Goal: Transaction & Acquisition: Purchase product/service

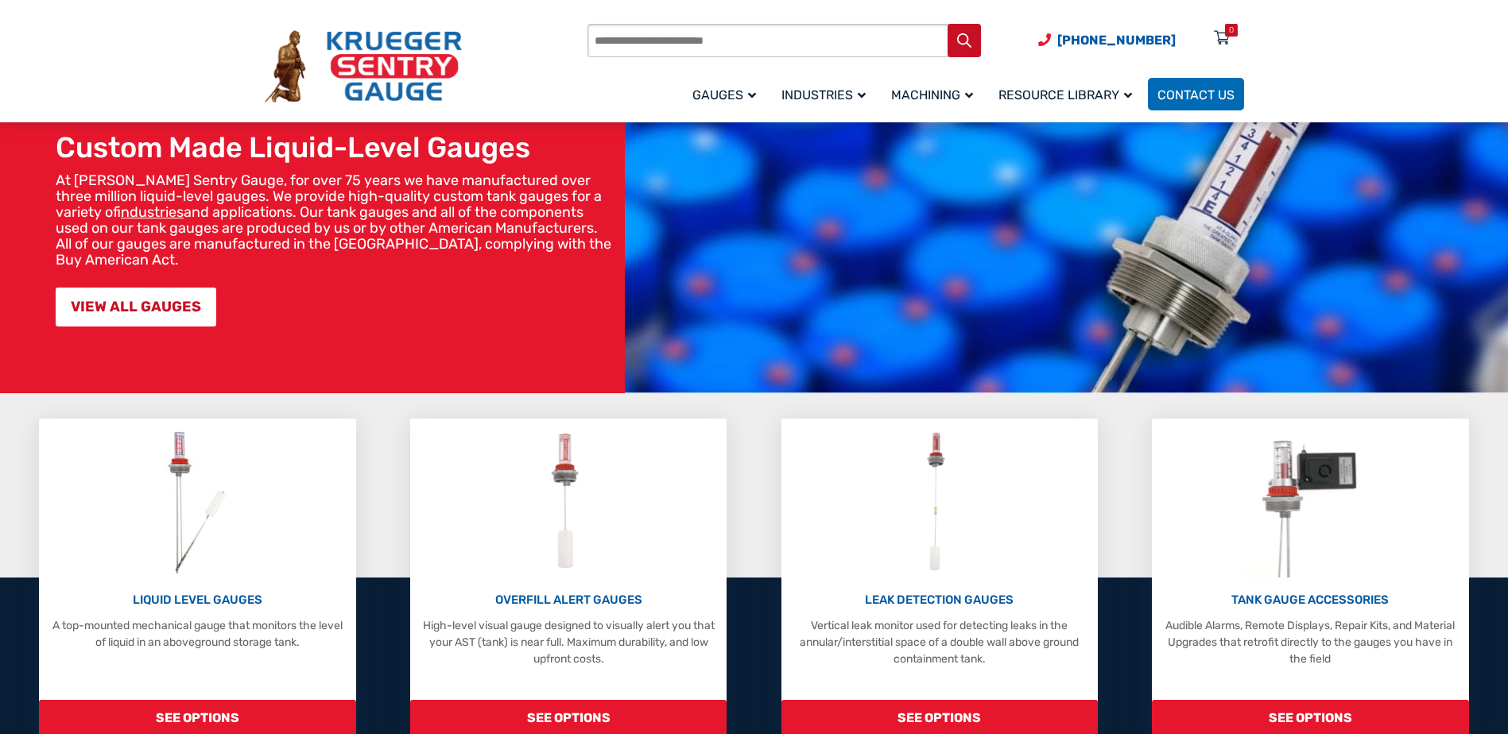
scroll to position [318, 0]
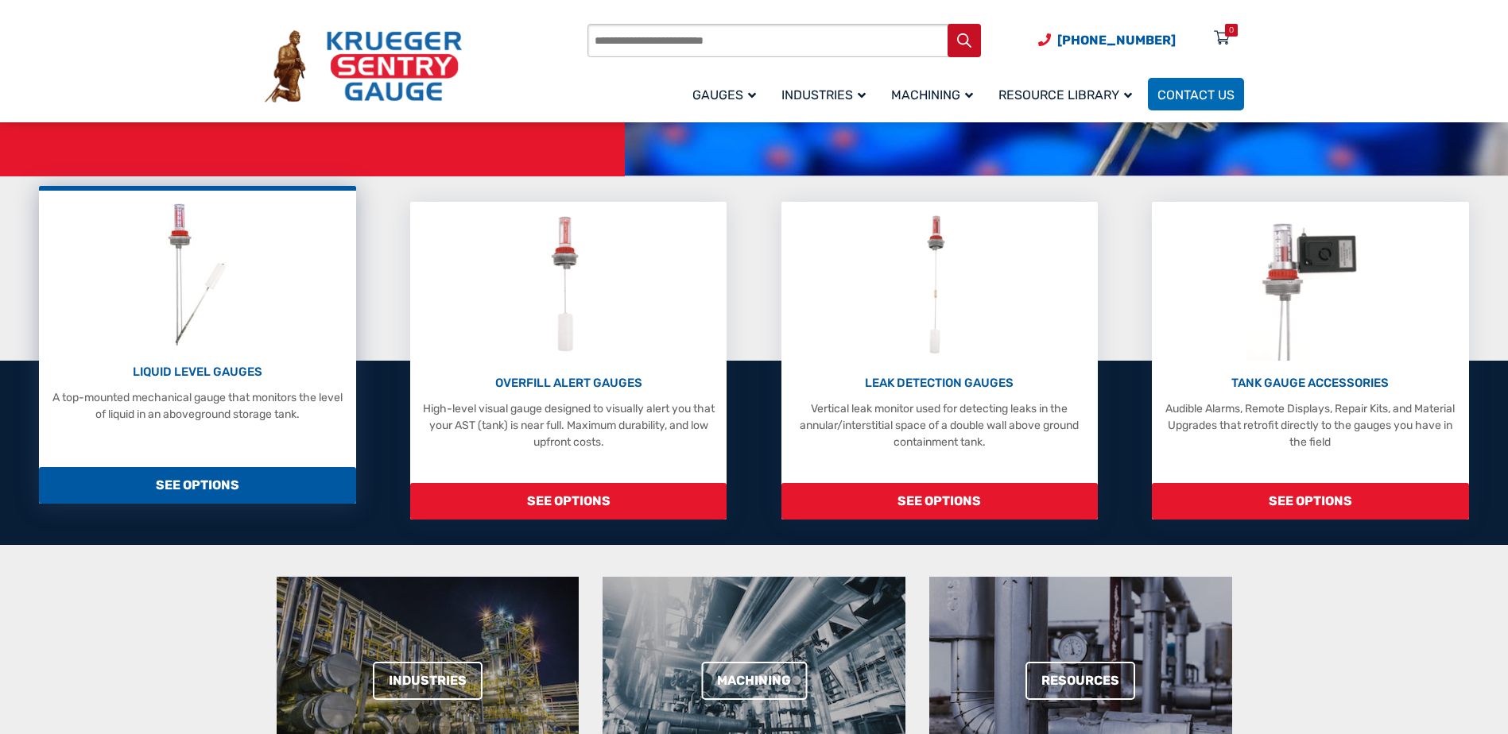
click at [209, 486] on span "SEE OPTIONS" at bounding box center [197, 485] width 316 height 37
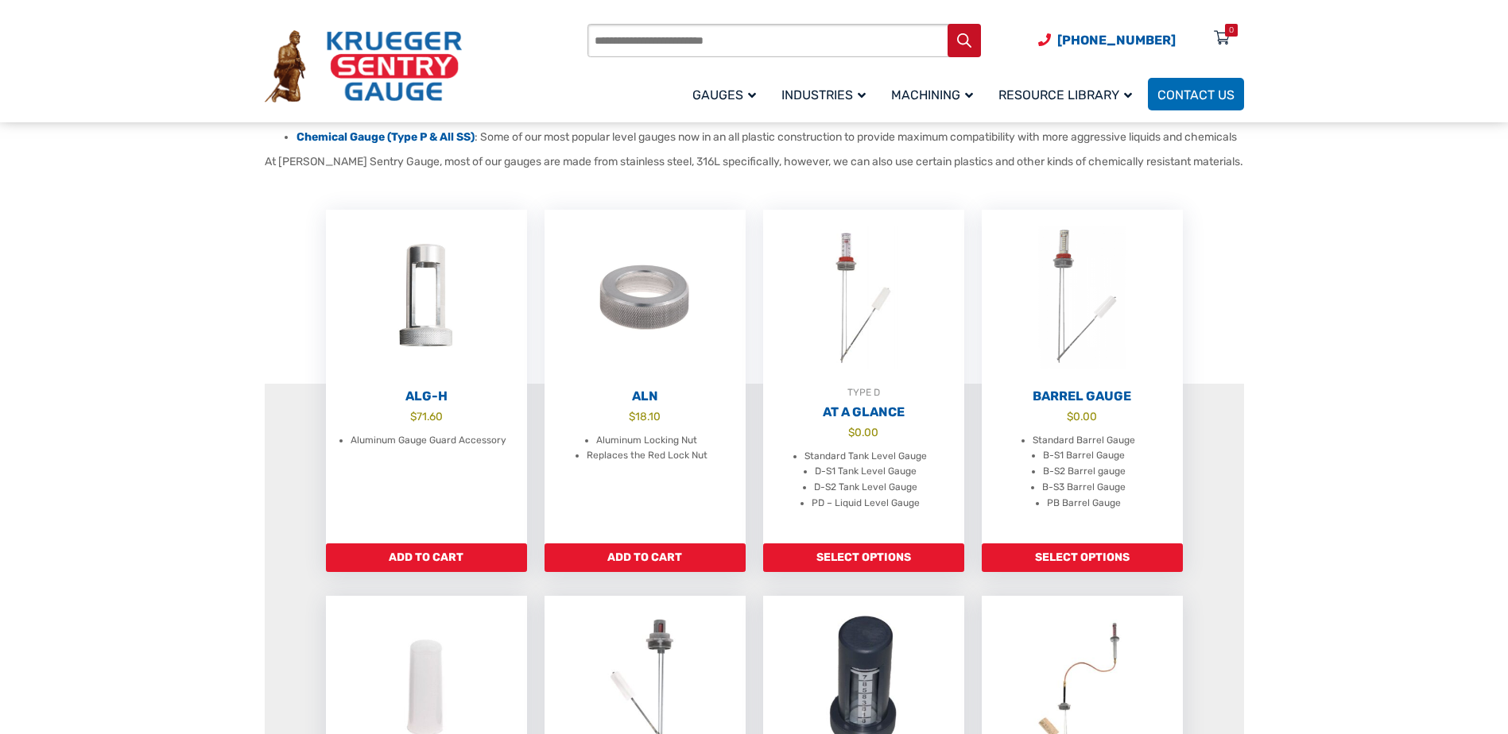
scroll to position [477, 0]
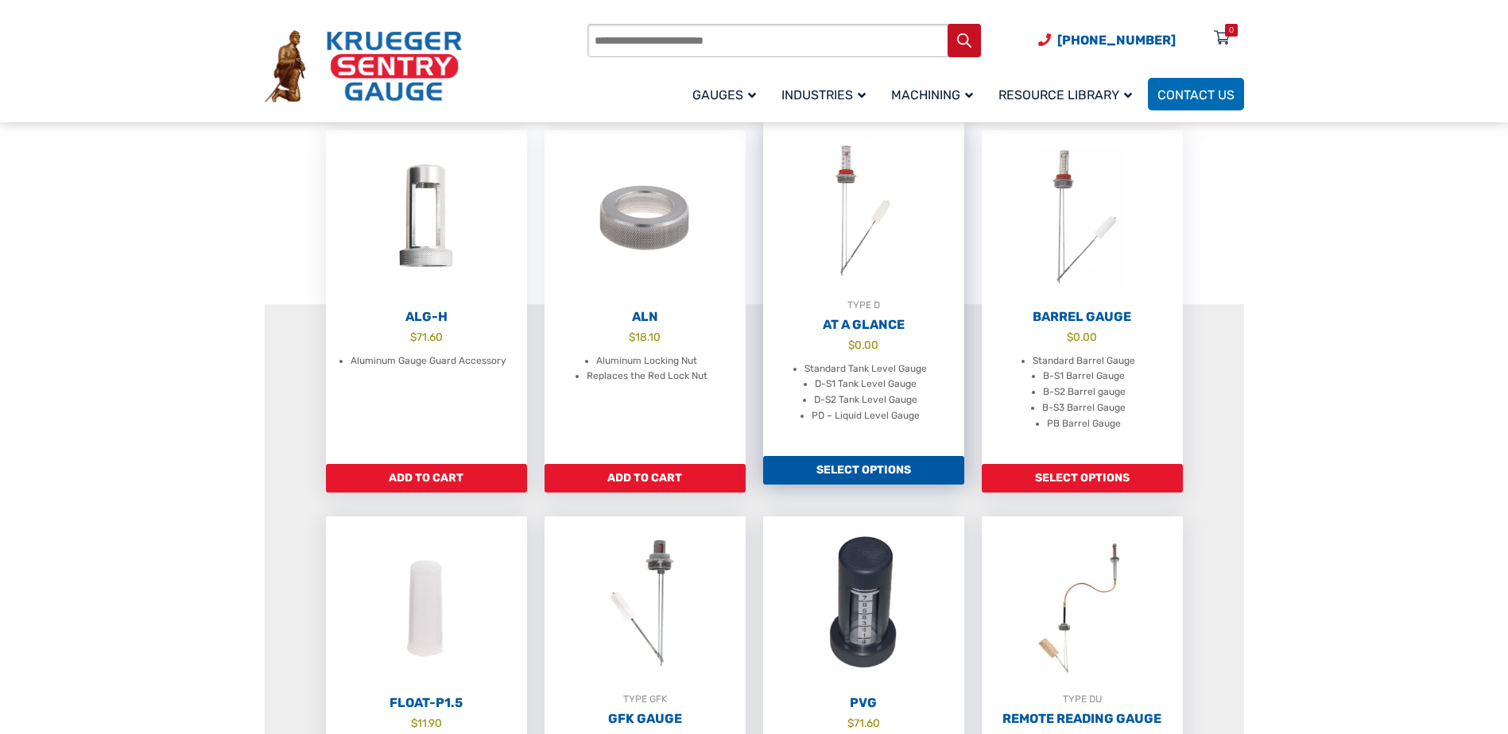
click at [855, 480] on link "Select options" at bounding box center [863, 470] width 201 height 29
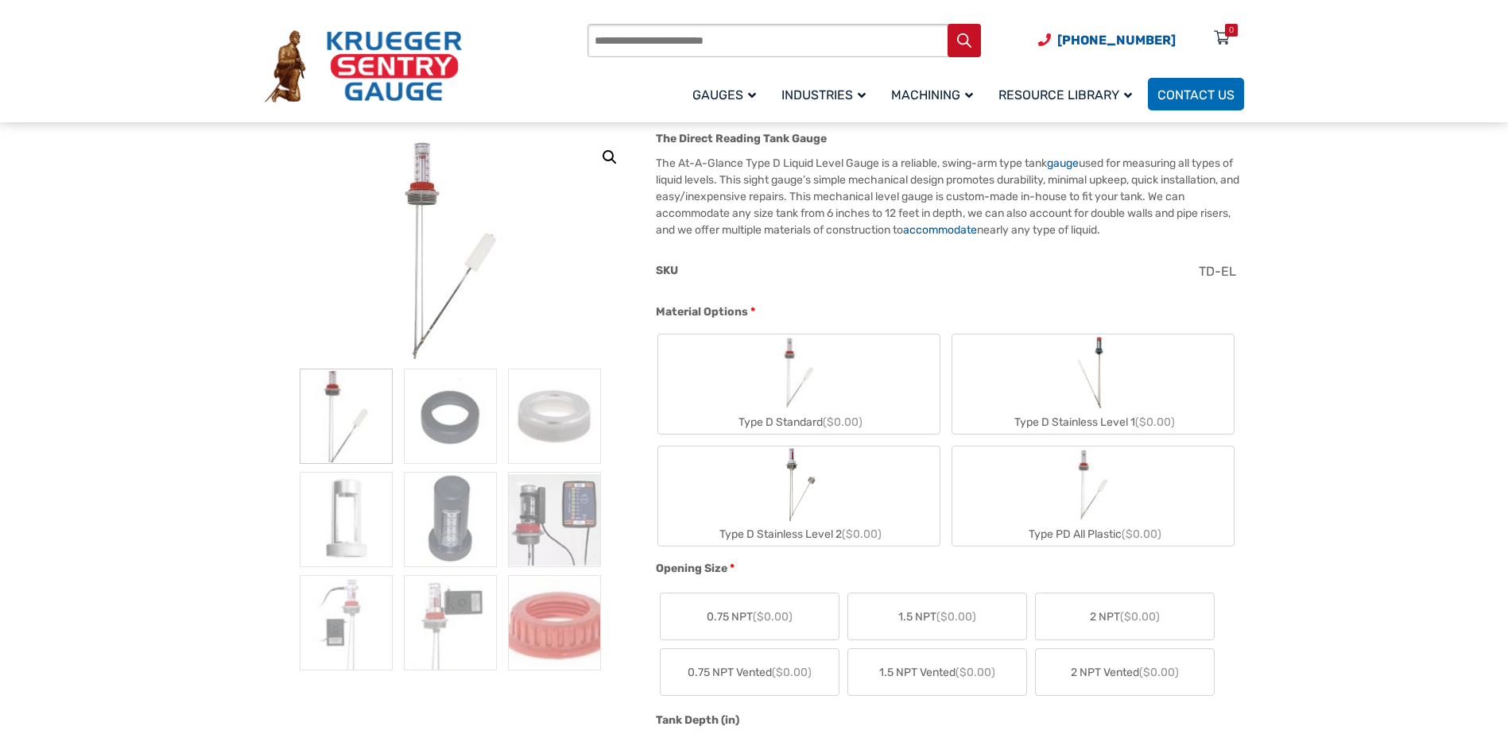
scroll to position [159, 0]
